Goal: Book appointment/travel/reservation

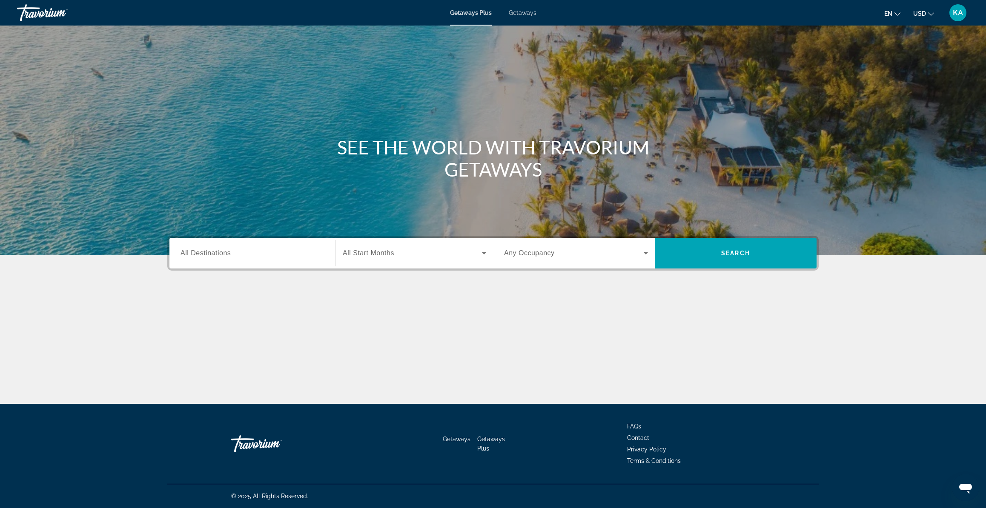
click at [517, 15] on span "Getaways" at bounding box center [523, 12] width 28 height 7
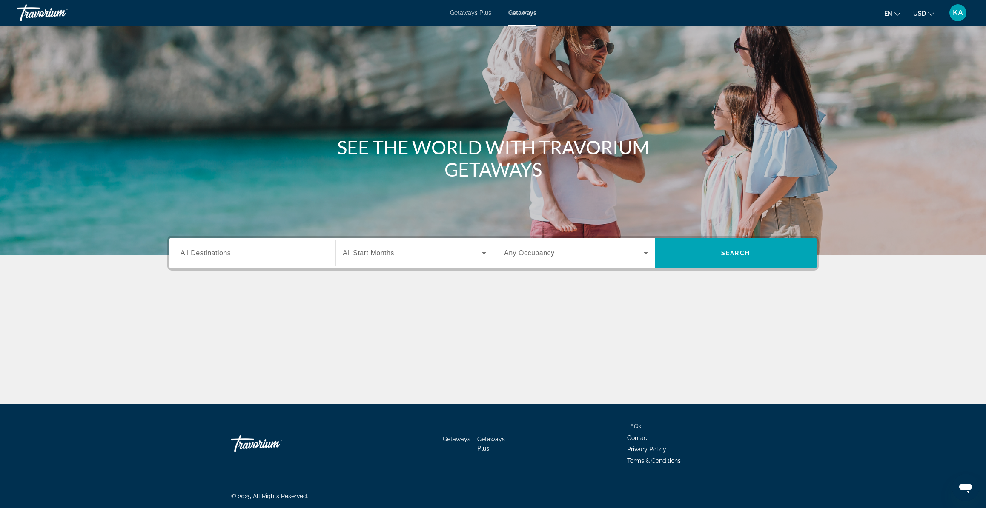
click at [236, 265] on div "Search widget" at bounding box center [252, 253] width 144 height 24
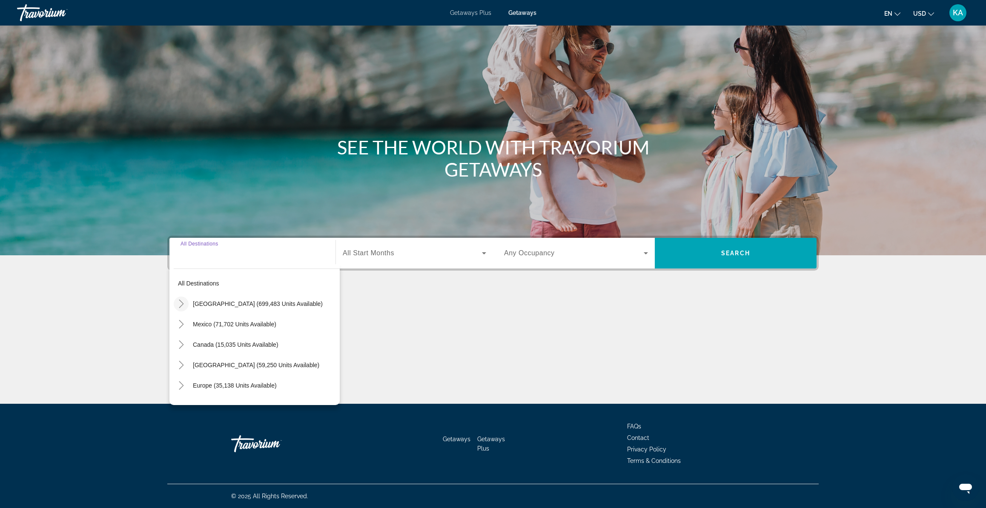
click at [182, 301] on icon "Toggle United States (699,483 units available)" at bounding box center [181, 304] width 9 height 9
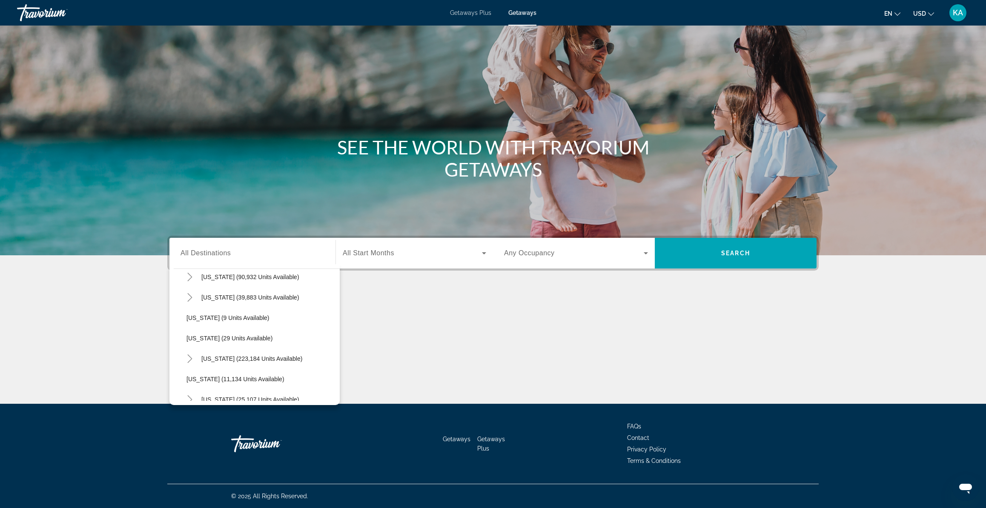
scroll to position [96, 0]
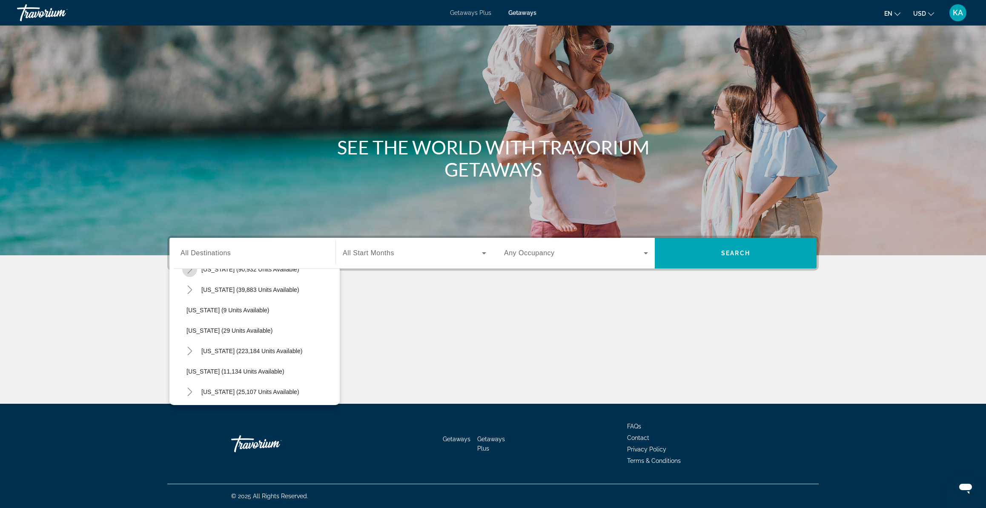
click at [190, 271] on icon "Toggle California (90,932 units available)" at bounding box center [189, 269] width 5 height 9
click at [212, 311] on span "[GEOGRAPHIC_DATA] (26,363 units available)" at bounding box center [258, 310] width 126 height 7
type input "**********"
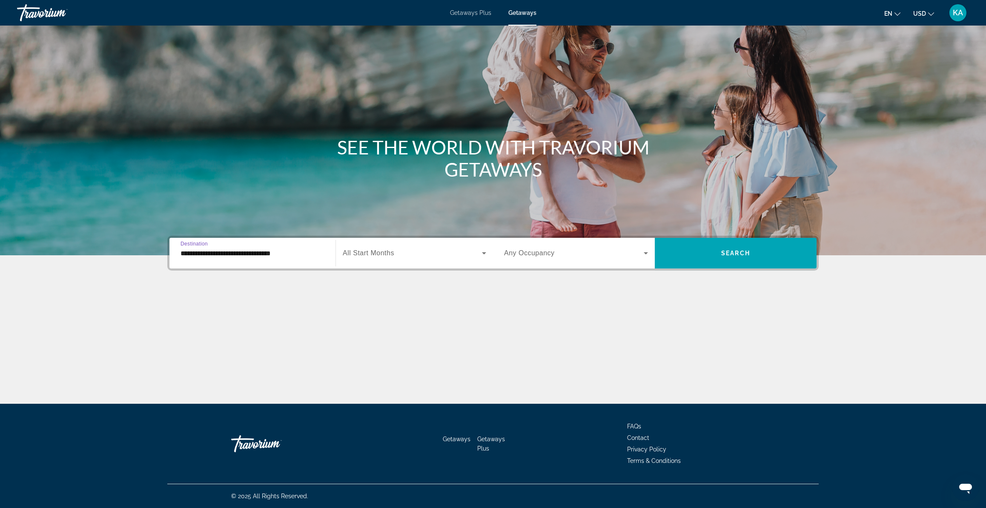
click at [389, 256] on span "All Start Months" at bounding box center [368, 252] width 51 height 7
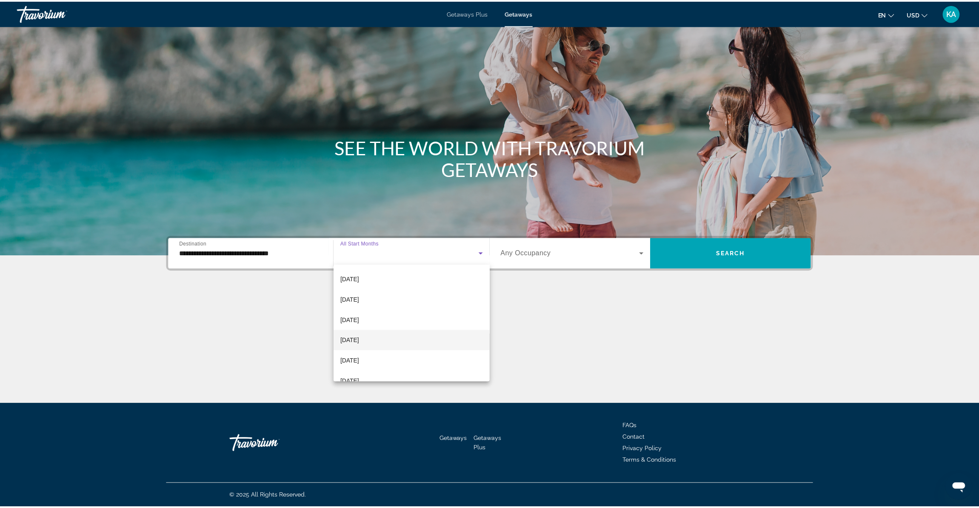
scroll to position [42, 0]
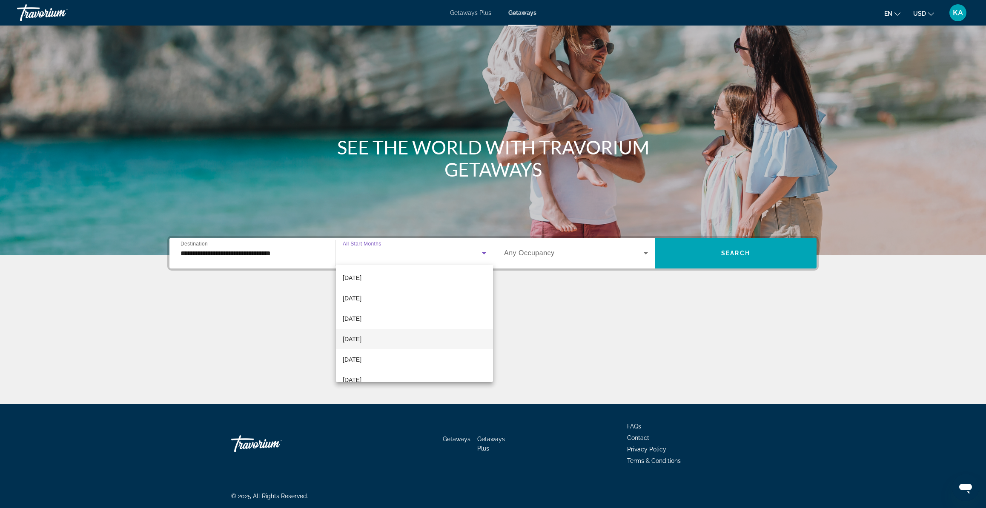
click at [361, 335] on span "[DATE]" at bounding box center [352, 339] width 19 height 10
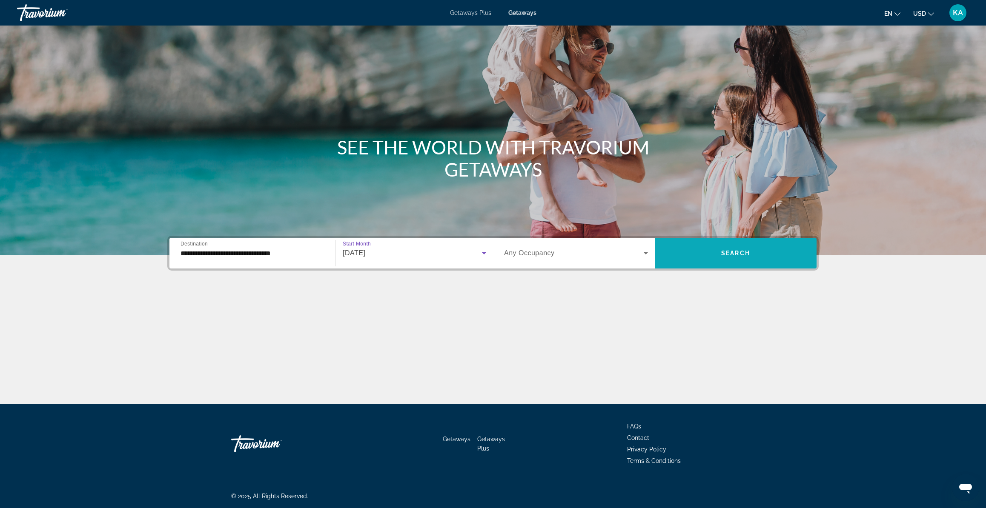
click at [732, 256] on span "Search" at bounding box center [735, 253] width 29 height 7
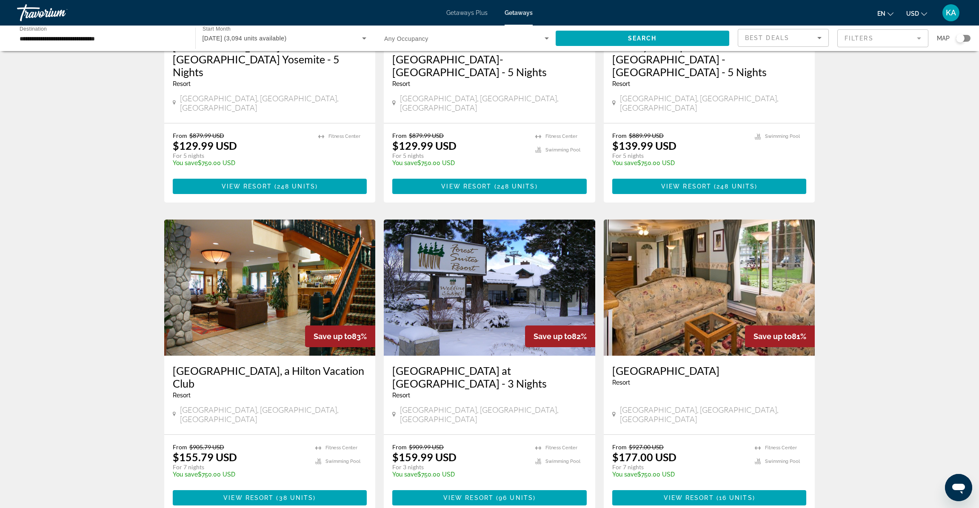
scroll to position [666, 0]
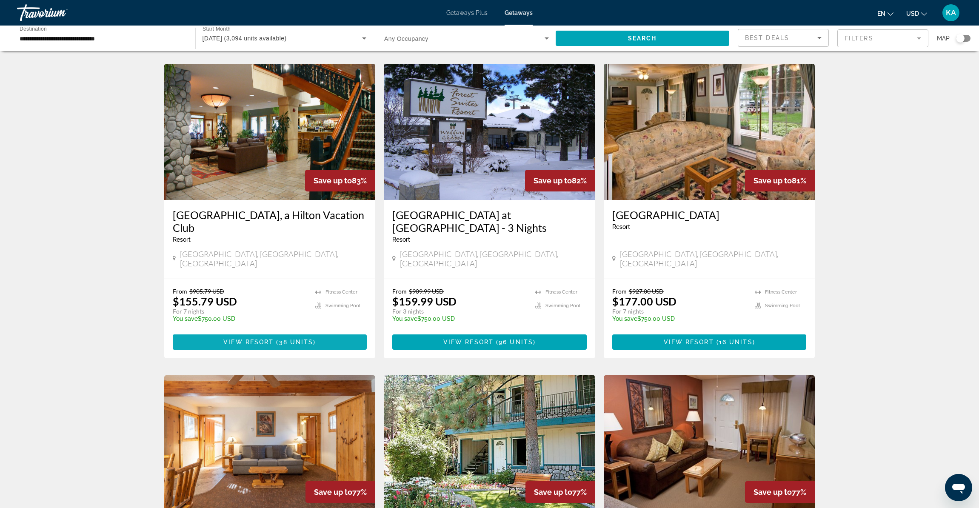
click at [297, 339] on span "38 units" at bounding box center [296, 342] width 34 height 7
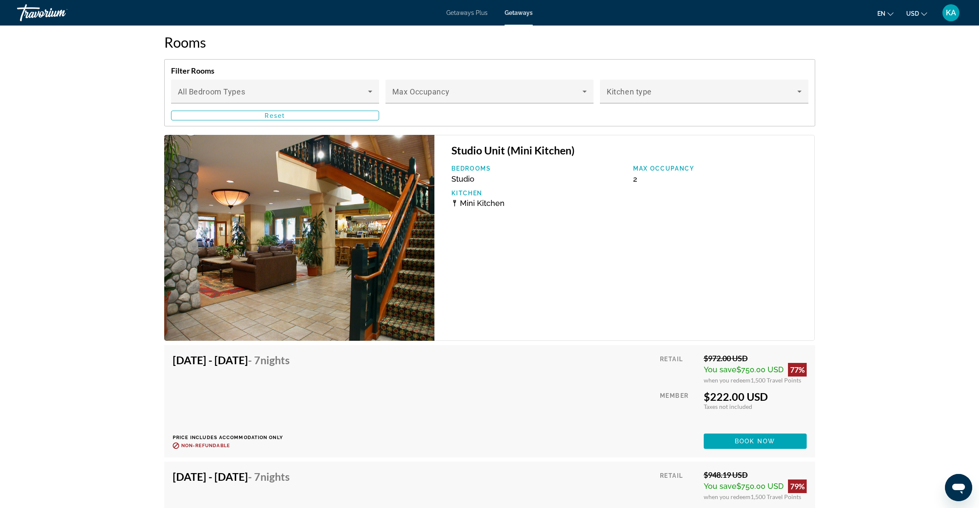
scroll to position [1450, 0]
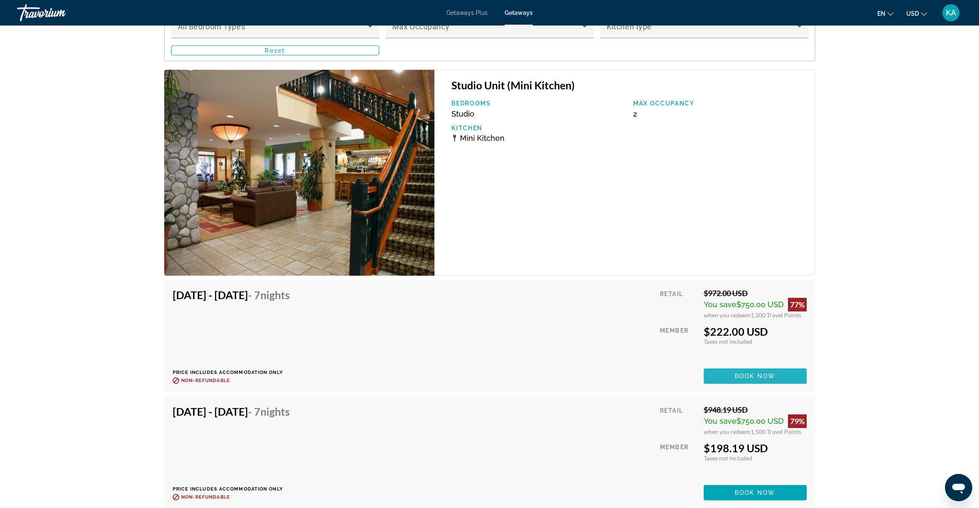
click at [757, 376] on span "Book now" at bounding box center [755, 376] width 40 height 7
